Goal: Task Accomplishment & Management: Use online tool/utility

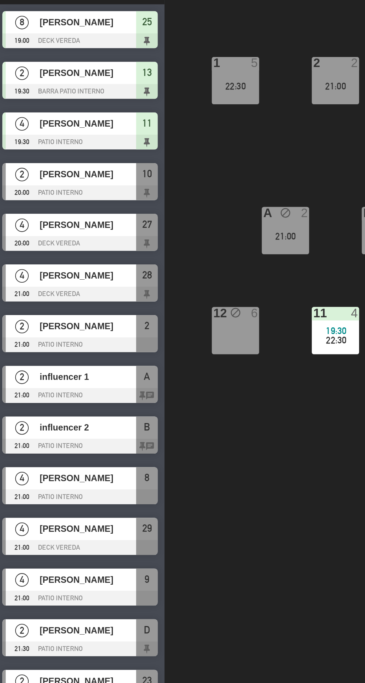
scroll to position [0, 33]
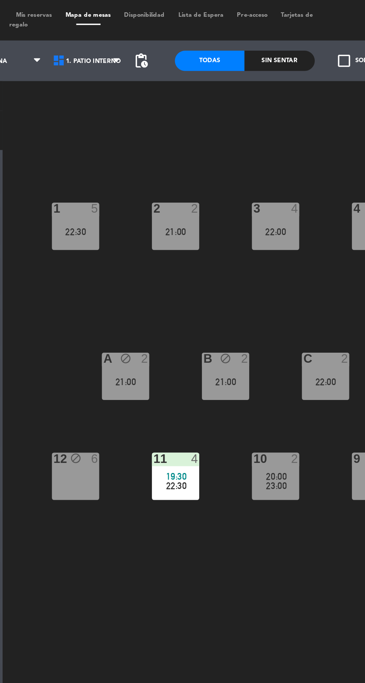
click at [251, 33] on div "Sin sentar" at bounding box center [245, 33] width 38 height 11
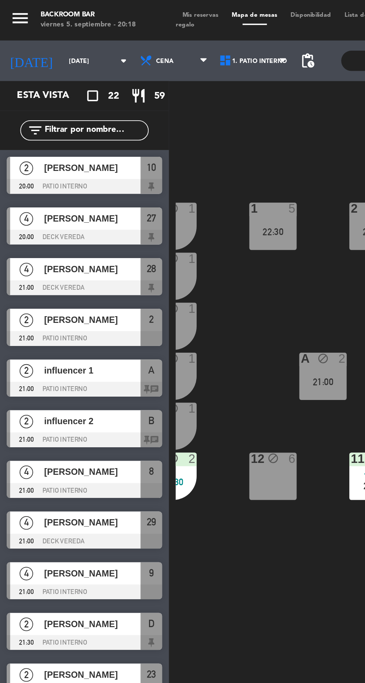
scroll to position [0, 17]
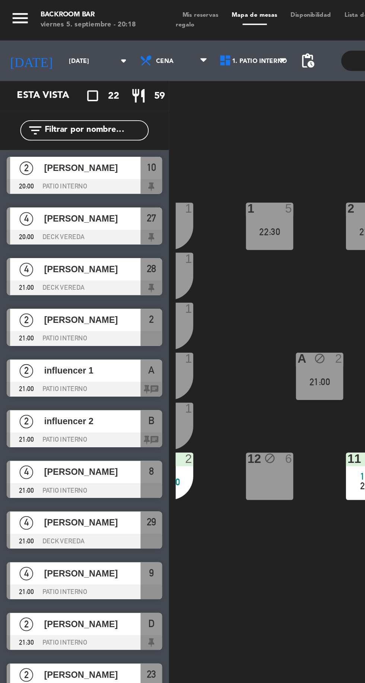
click at [68, 97] on div "Belen Marie Martelletti" at bounding box center [50, 92] width 54 height 12
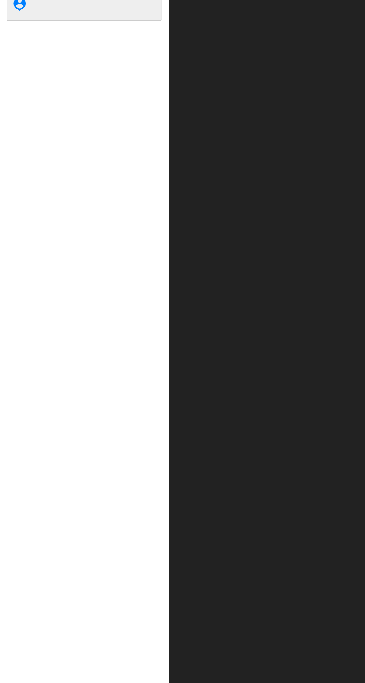
scroll to position [0, 0]
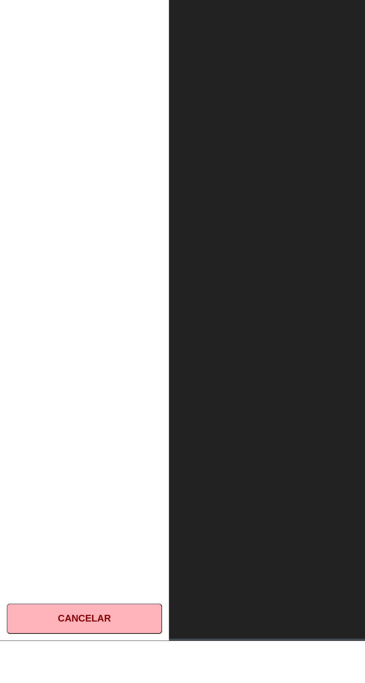
click at [61, 679] on button "Cancelar" at bounding box center [47, 670] width 86 height 17
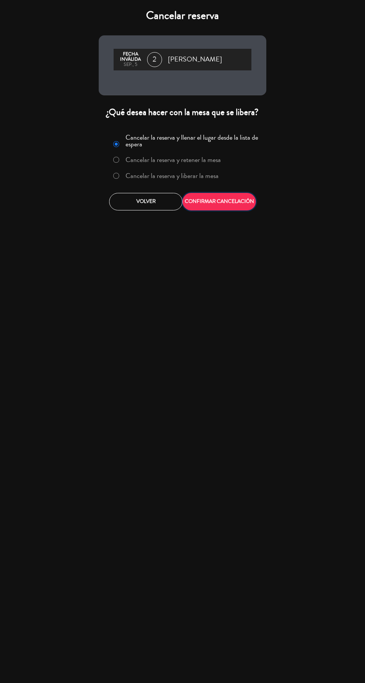
click at [240, 210] on button "CONFIRMAR CANCELACIÓN" at bounding box center [218, 201] width 73 height 17
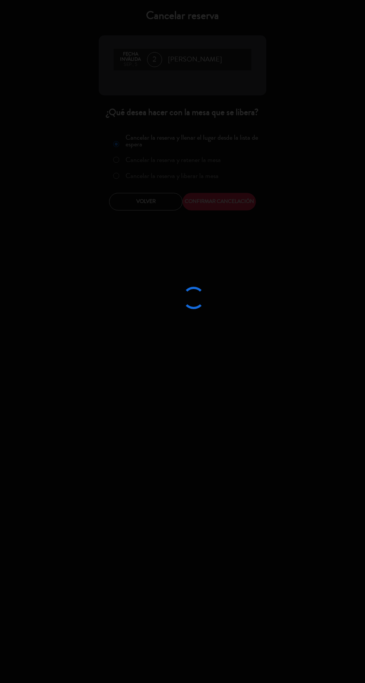
click at [227, 194] on div at bounding box center [182, 341] width 365 height 683
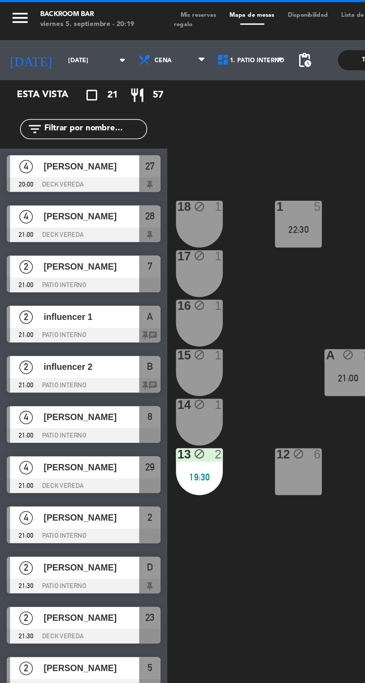
click at [69, 93] on span "Lorena Spretz" at bounding box center [50, 93] width 53 height 8
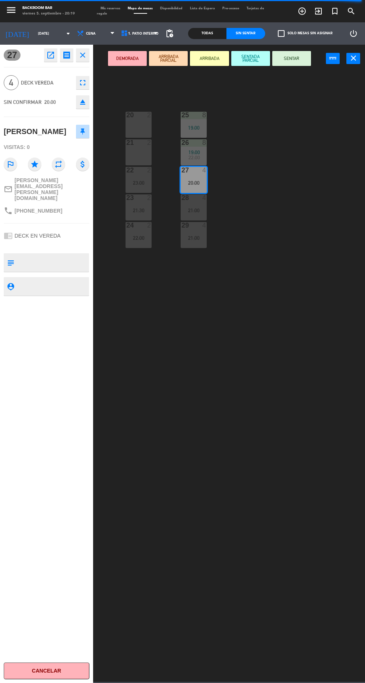
click at [58, 682] on div "27 open_in_new receipt 8:00 PM vie., 5 sep. 4 personas Lorena Spretz Mesa 27 EX…" at bounding box center [46, 364] width 93 height 638
click at [57, 679] on button "Cancelar" at bounding box center [47, 670] width 86 height 17
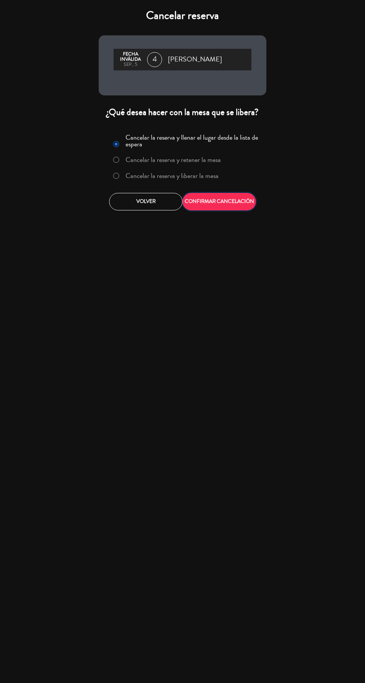
click at [238, 201] on button "CONFIRMAR CANCELACIÓN" at bounding box center [218, 201] width 73 height 17
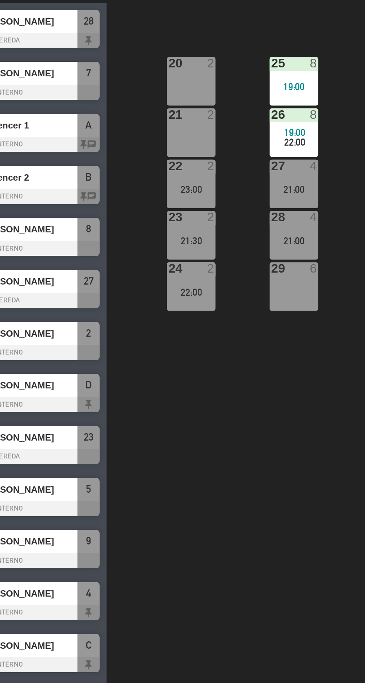
click at [194, 148] on div "26 8 19:00 22:00" at bounding box center [194, 152] width 26 height 26
click at [179, 357] on div "20 2 25 8 19:00 21 2 26 8 19:00 22:00 22 2 23:00 27 4 21:00 23 2 21:30 28 4 21:…" at bounding box center [231, 376] width 268 height 611
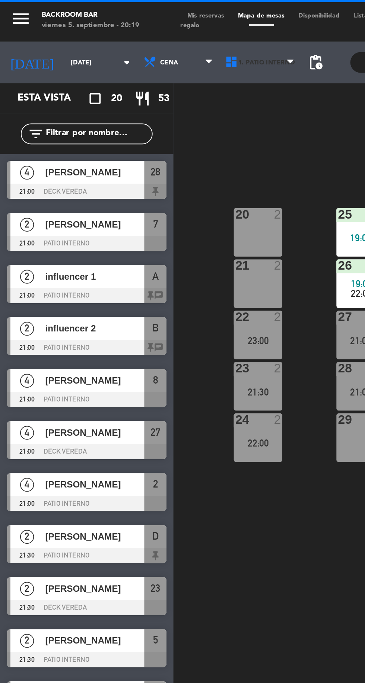
click at [144, 36] on span "1. PATIO INTERNO" at bounding box center [140, 33] width 44 height 16
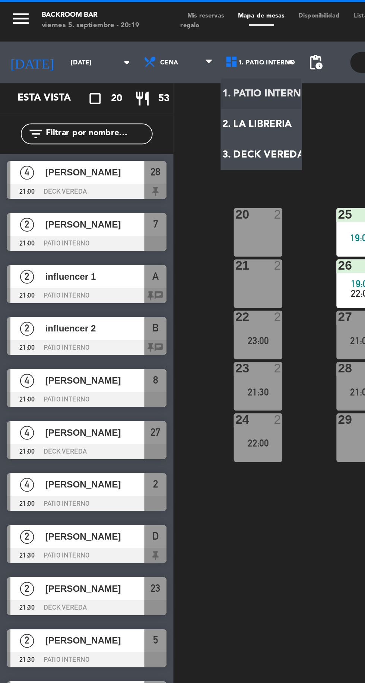
click at [150, 49] on ng-component "menu Backroom Bar viernes 5. septiembre - 20:19 Mis reservas Mapa de mesas Disp…" at bounding box center [182, 341] width 365 height 682
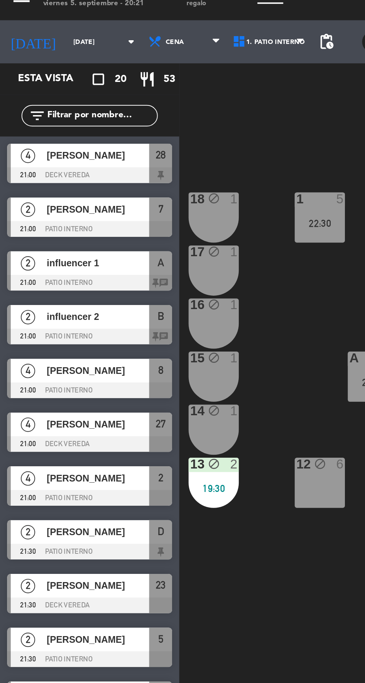
click at [4, 144] on div at bounding box center [5, 152] width 2 height 20
click at [170, 169] on div "1 5 22:30 2 4 21:00 3 4 22:00 4 2 21:30 5 2 21:30 18 block 1 17 block 1 16 bloc…" at bounding box center [231, 376] width 268 height 611
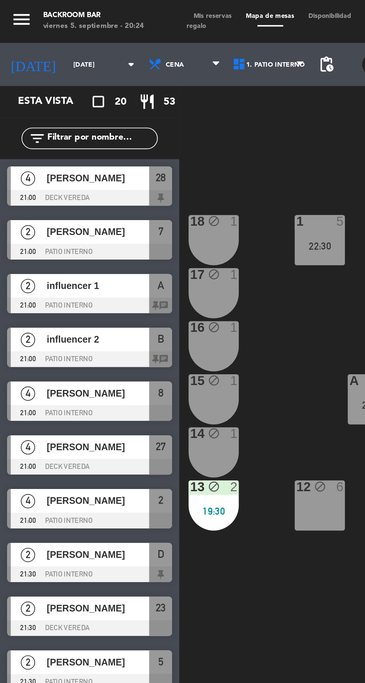
click at [112, 9] on span "Mis reservas" at bounding box center [110, 8] width 27 height 3
click at [114, 8] on span "Mis reservas" at bounding box center [110, 8] width 27 height 3
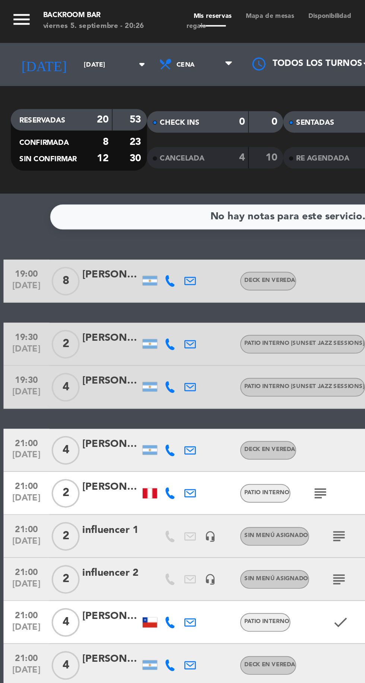
click at [136, 9] on span "Mapa de mesas" at bounding box center [140, 8] width 32 height 3
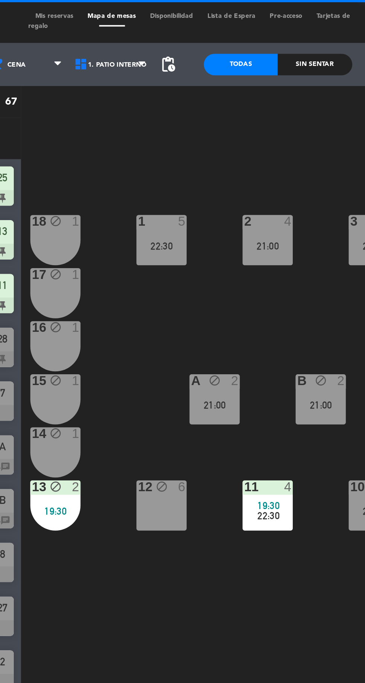
click at [240, 39] on div "Sin sentar" at bounding box center [245, 33] width 38 height 11
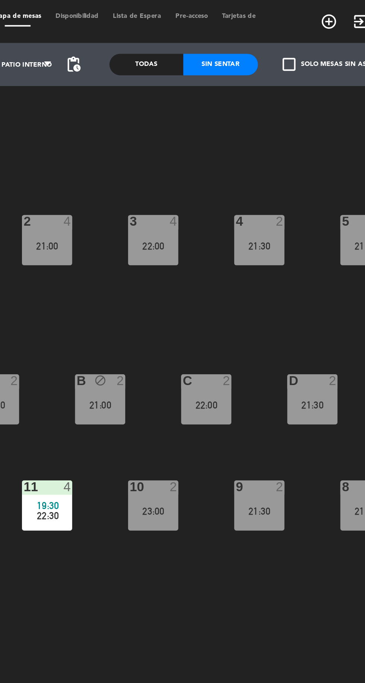
scroll to position [0, 68]
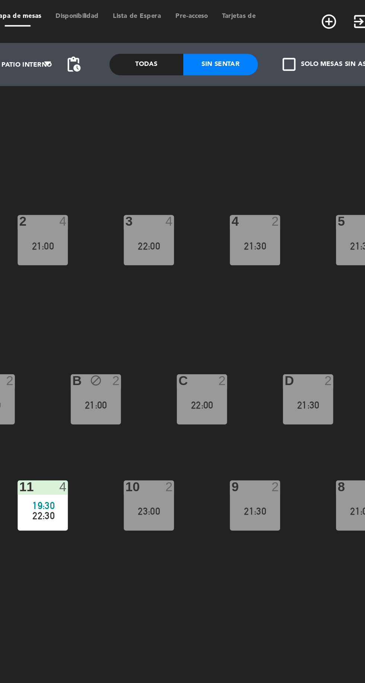
click at [238, 166] on div "1 5 22:30 2 4 21:00 3 4 22:00 4 2 21:30 5 2 21:30 18 block 1 17 block 1 16 bloc…" at bounding box center [231, 376] width 268 height 611
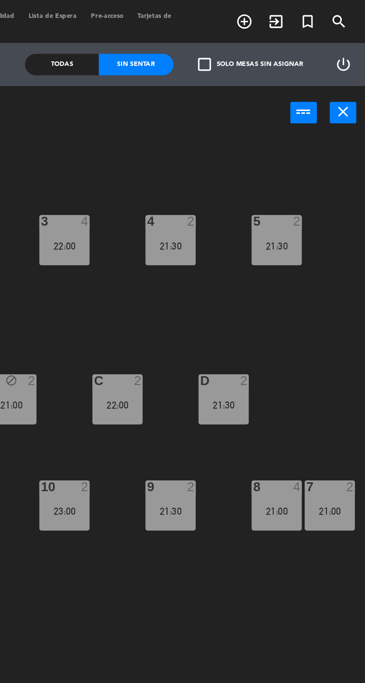
scroll to position [0, 0]
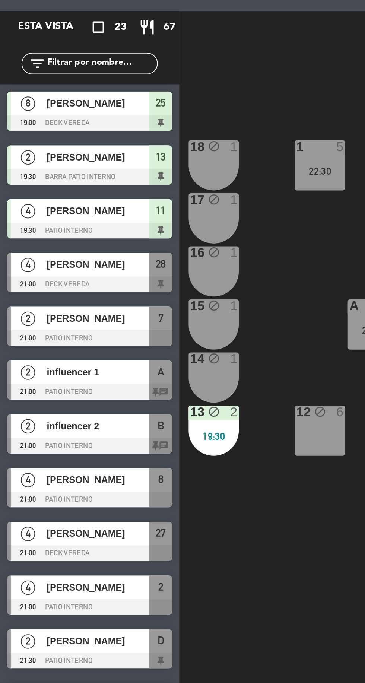
click at [64, 176] on span "[PERSON_NAME]" at bounding box center [50, 176] width 53 height 8
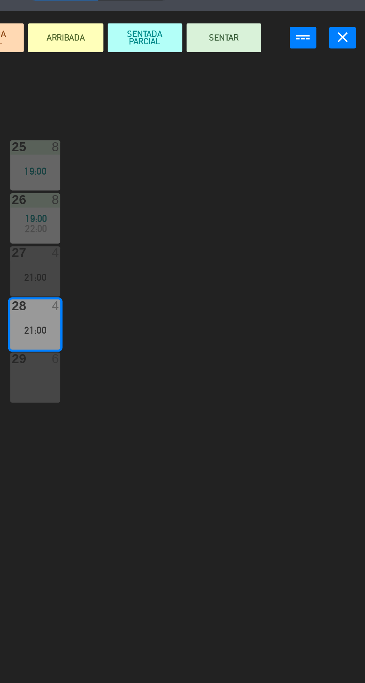
click at [296, 57] on button "SENTAR" at bounding box center [291, 58] width 39 height 15
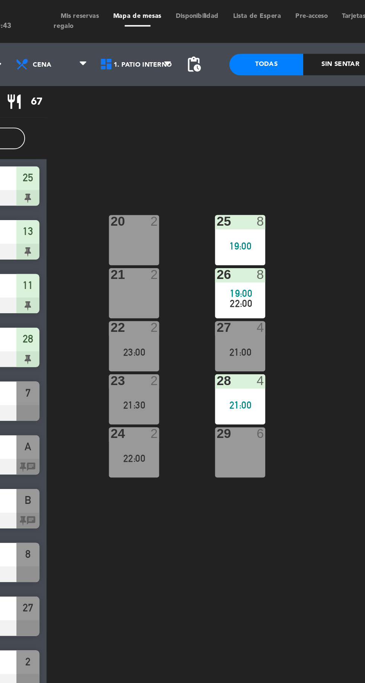
click at [243, 28] on div "Sin sentar" at bounding box center [245, 33] width 38 height 11
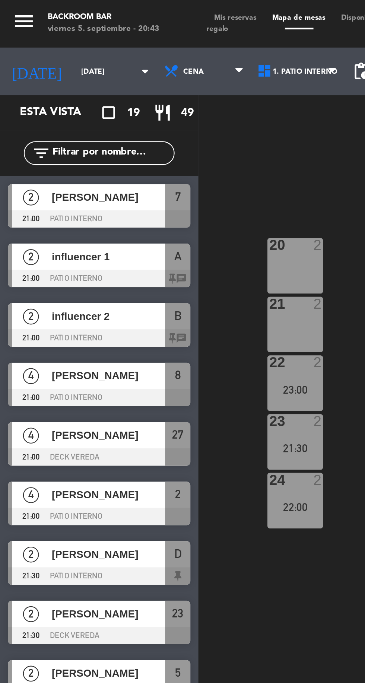
click at [110, 7] on span "Mis reservas" at bounding box center [110, 8] width 27 height 3
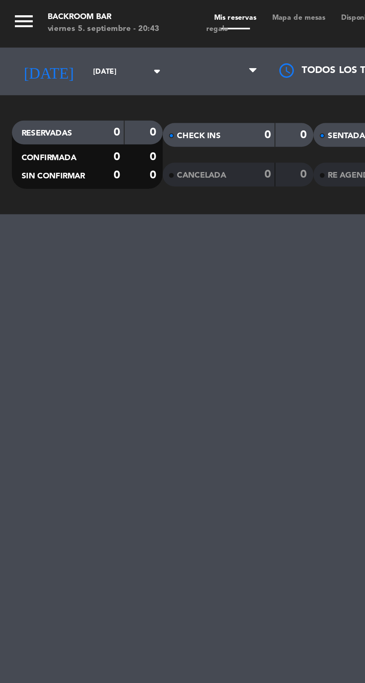
click at [144, 9] on span "Mapa de mesas" at bounding box center [140, 8] width 32 height 3
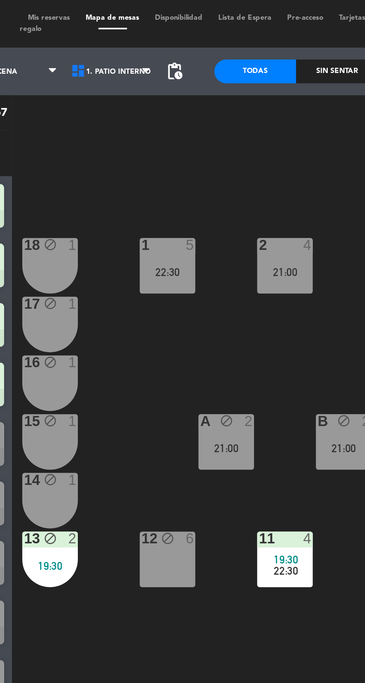
click at [240, 32] on div "Sin sentar" at bounding box center [245, 33] width 38 height 11
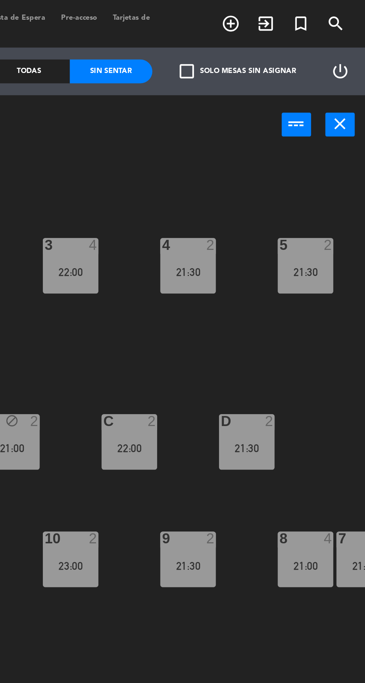
scroll to position [0, 47]
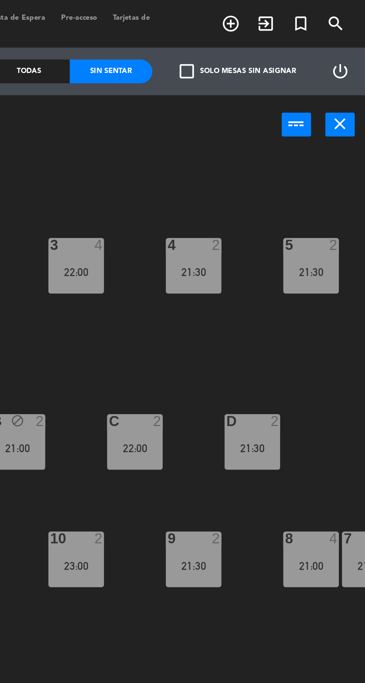
click at [278, 170] on div "1 5 22:30 2 4 21:00 3 4 22:00 4 2 21:30 5 2 21:30 18 block 1 17 block 1 16 bloc…" at bounding box center [231, 376] width 268 height 611
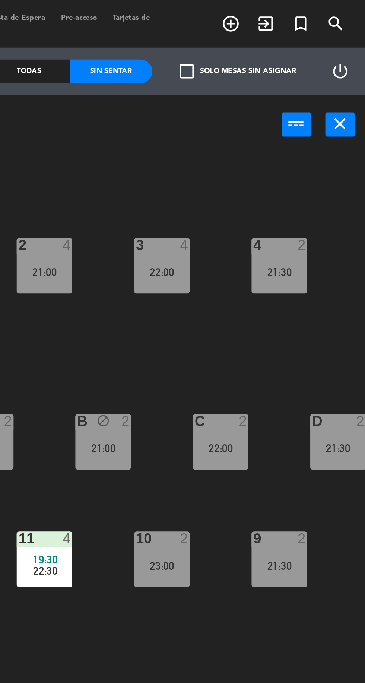
scroll to position [0, 4]
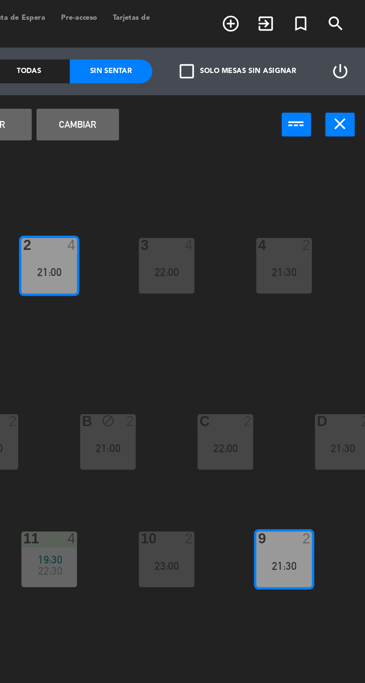
click at [239, 58] on button "Cambiar" at bounding box center [230, 58] width 39 height 15
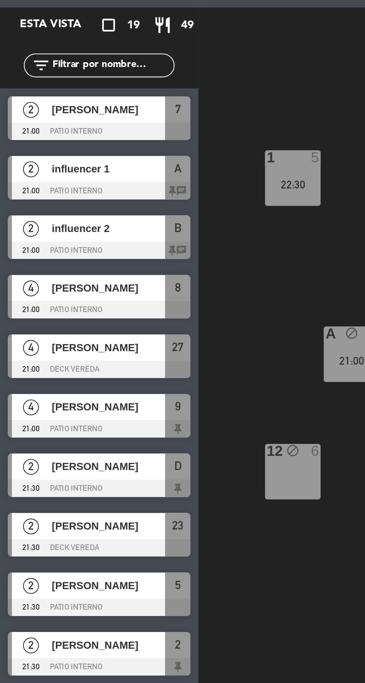
scroll to position [0, 30]
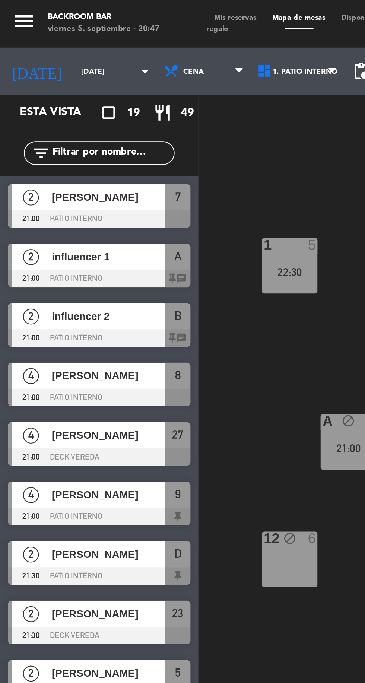
click at [102, 7] on span "Mis reservas" at bounding box center [110, 8] width 27 height 3
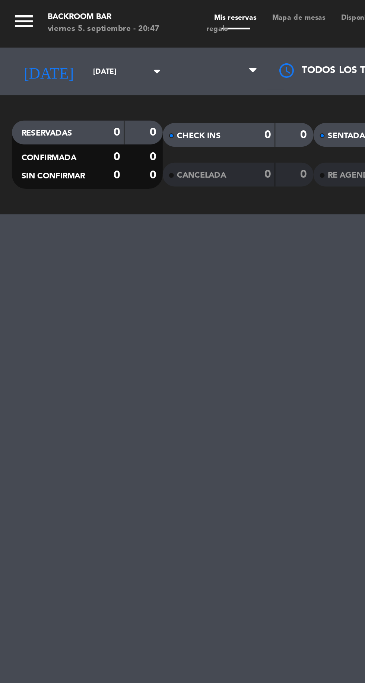
click at [143, 1] on div "menu Backroom Bar [DATE] 5. septiembre - 20:47 Mis reservas Mapa de mesas Dispo…" at bounding box center [182, 11] width 365 height 22
click at [122, 13] on span at bounding box center [110, 13] width 27 height 1
